Goal: Communication & Community: Ask a question

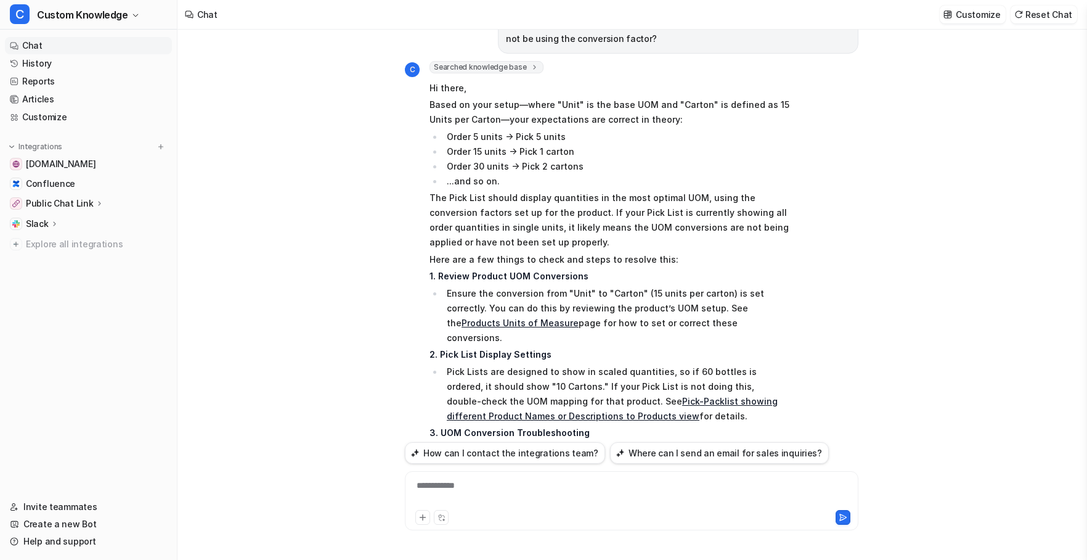
scroll to position [494, 0]
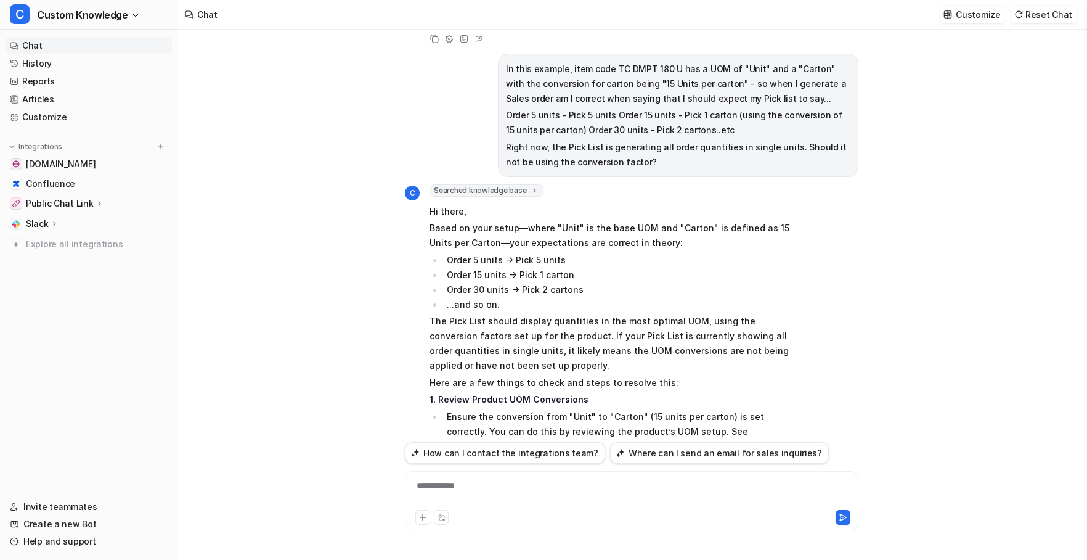
click at [454, 483] on div "**********" at bounding box center [631, 493] width 447 height 28
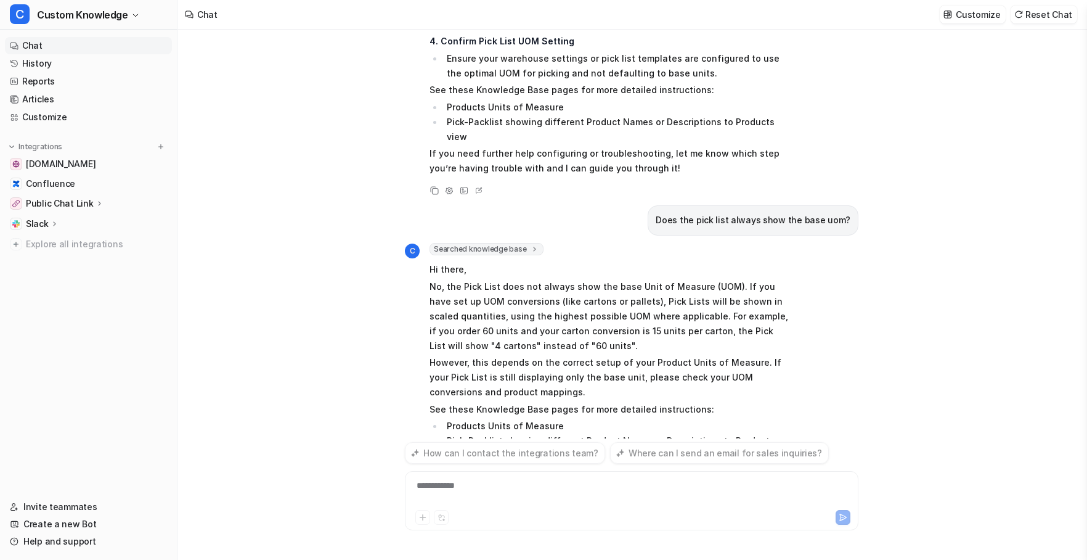
scroll to position [1091, 0]
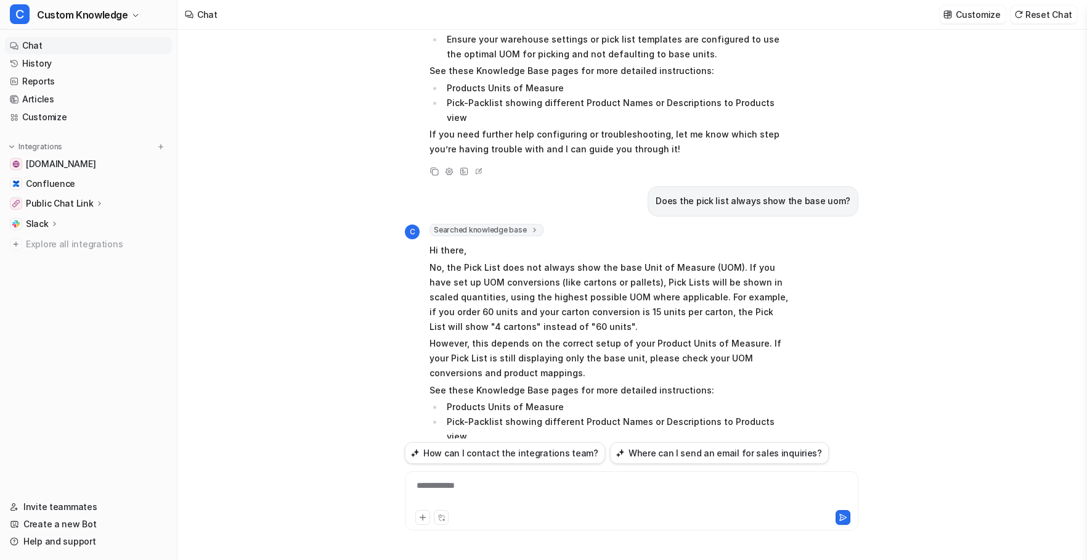
click at [44, 40] on link "Chat" at bounding box center [88, 45] width 167 height 17
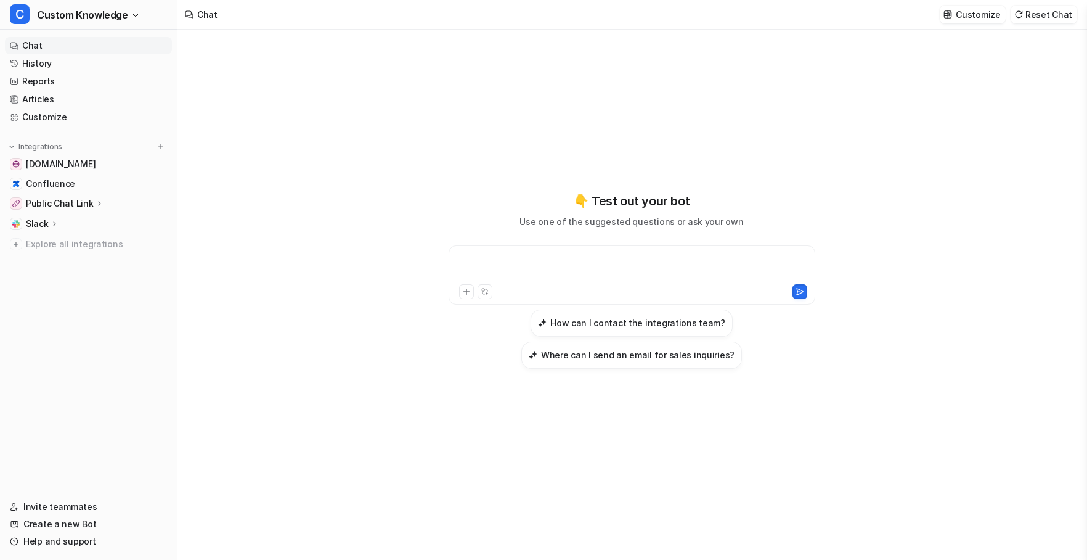
click at [510, 257] on div at bounding box center [632, 267] width 361 height 28
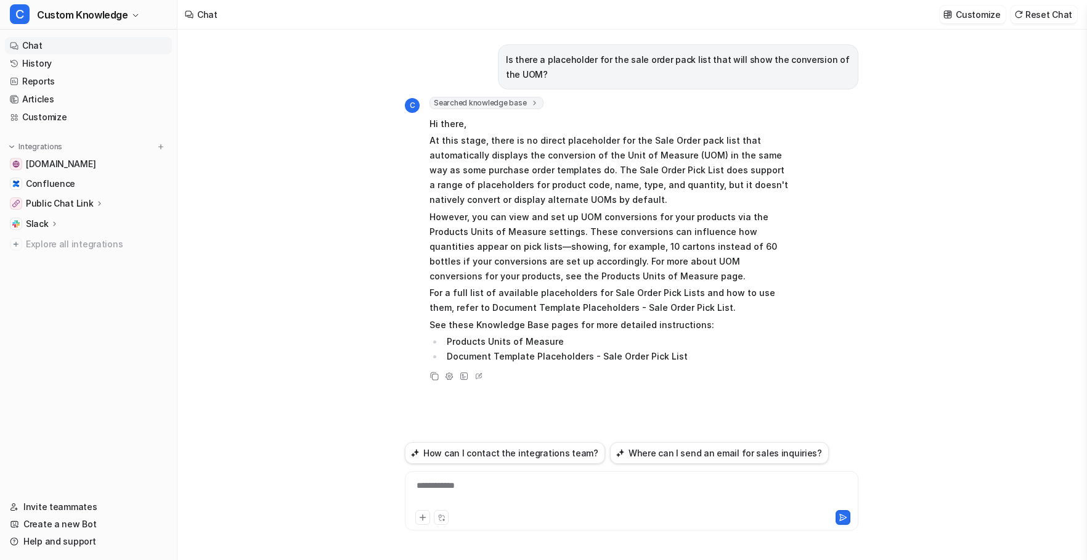
click at [490, 493] on div "**********" at bounding box center [631, 493] width 447 height 28
paste div
click at [852, 517] on div at bounding box center [631, 515] width 447 height 17
click at [838, 517] on button at bounding box center [843, 517] width 15 height 15
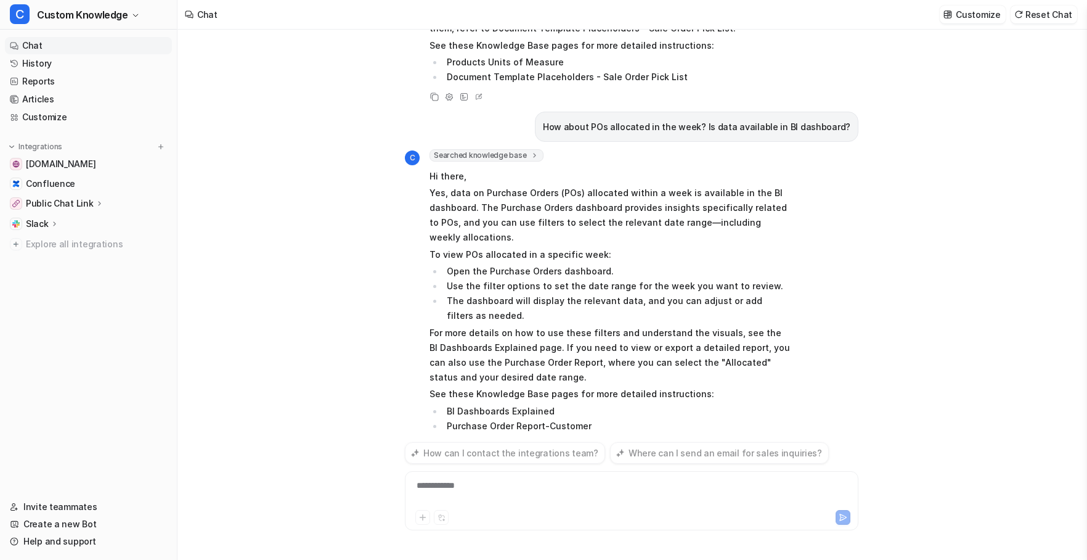
scroll to position [309, 0]
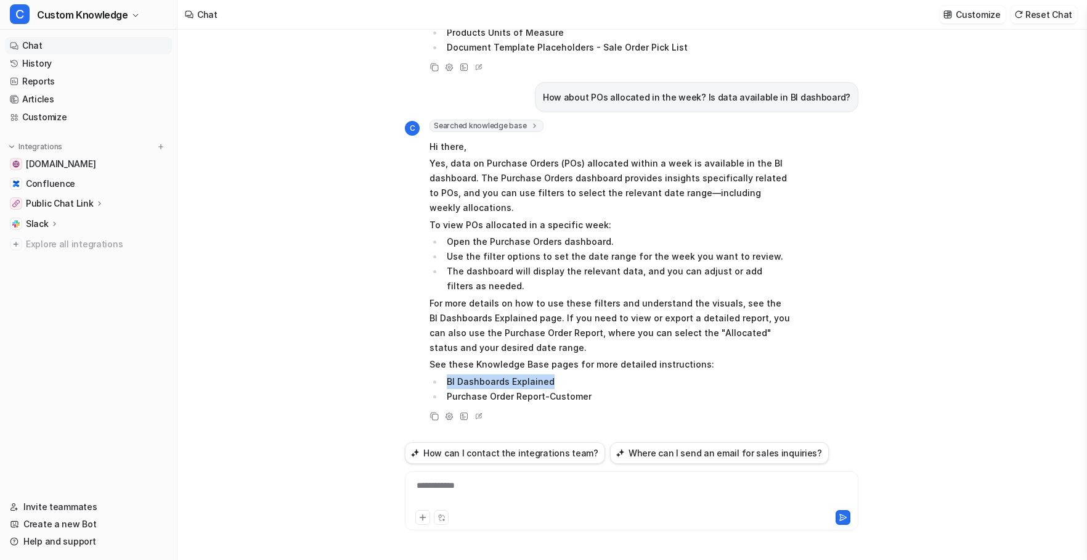
drag, startPoint x: 552, startPoint y: 380, endPoint x: 447, endPoint y: 377, distance: 105.4
click at [447, 377] on li "BI Dashboards Explained" at bounding box center [616, 381] width 347 height 15
copy li "BI Dashboards Explained"
